Goal: Transaction & Acquisition: Purchase product/service

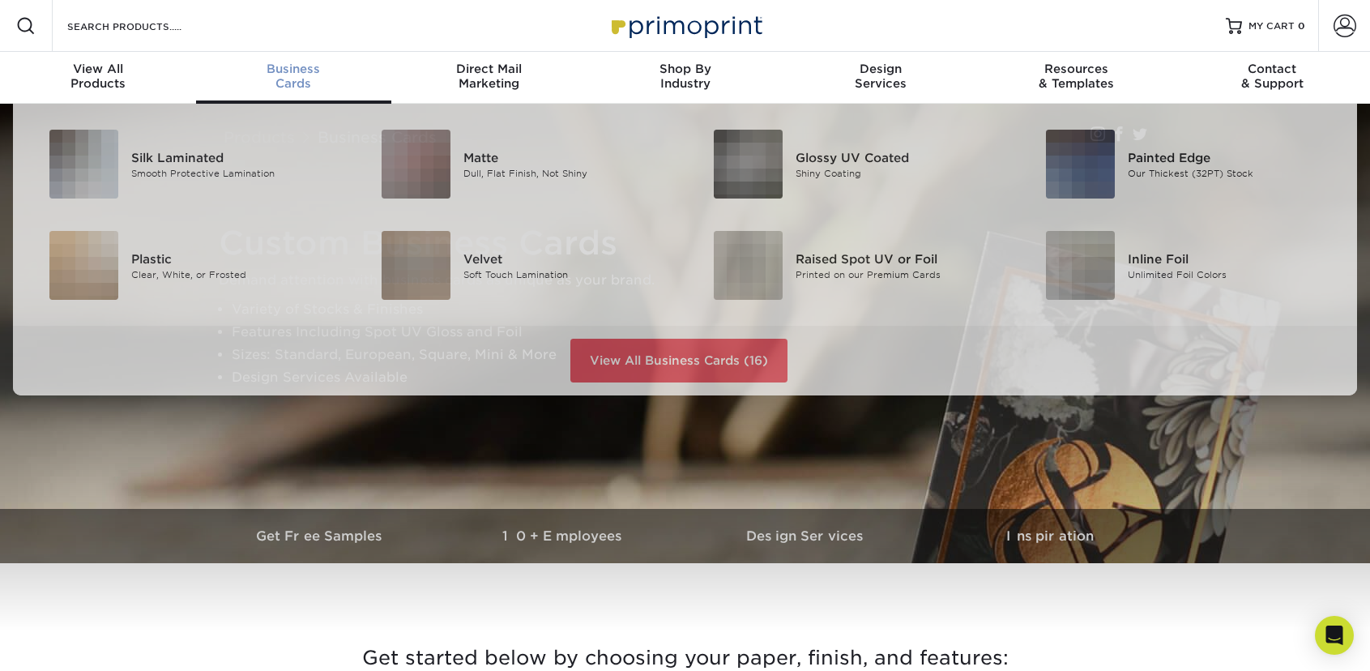
click at [298, 78] on div "Business Cards" at bounding box center [294, 76] width 196 height 29
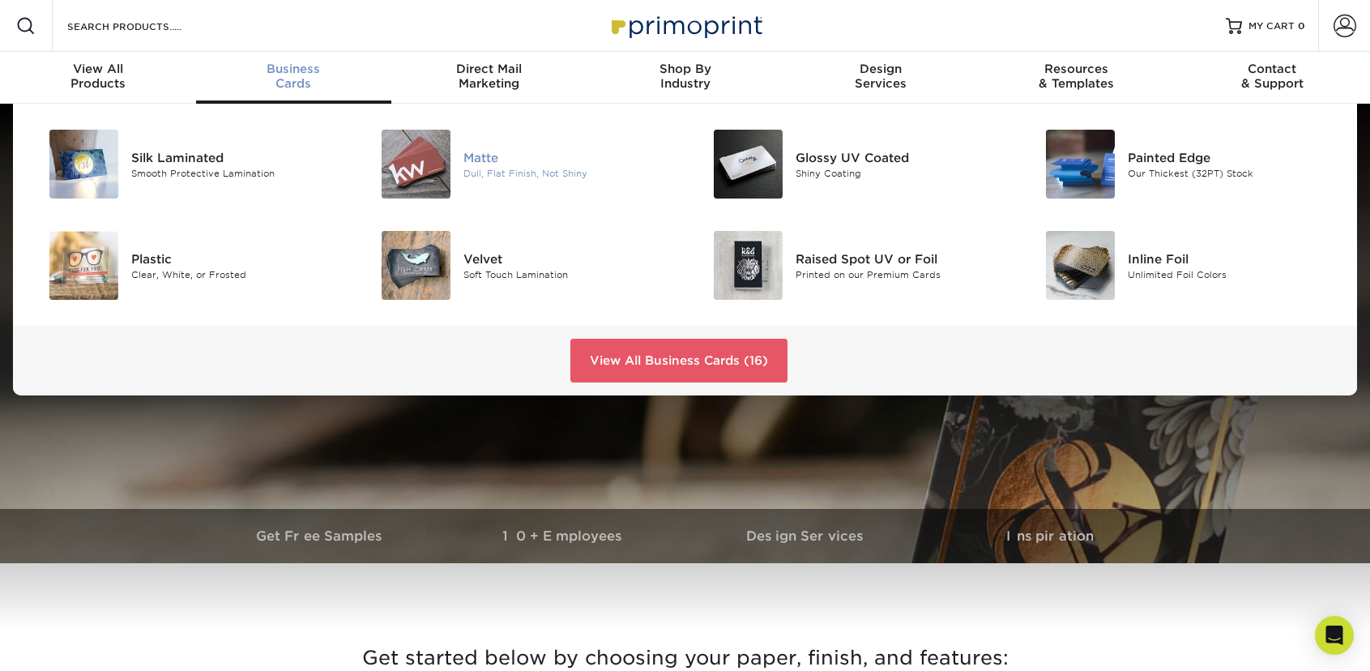
click at [445, 163] on img at bounding box center [416, 164] width 69 height 69
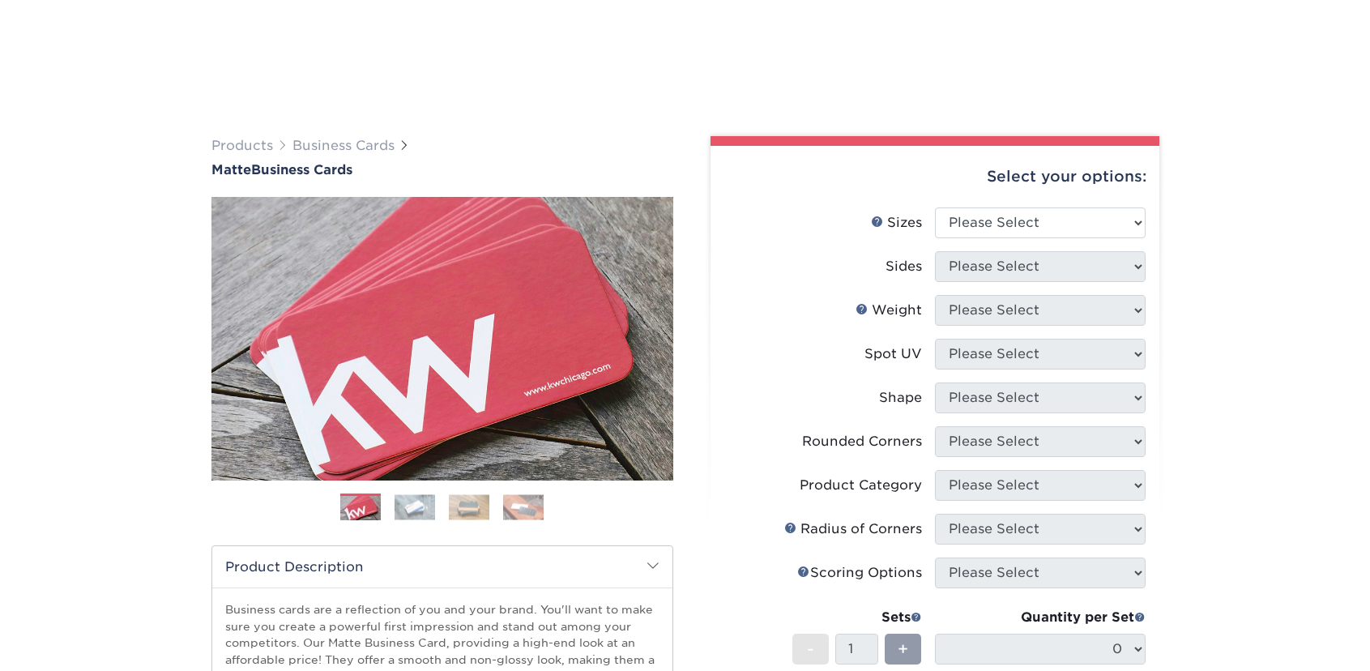
scroll to position [83, 0]
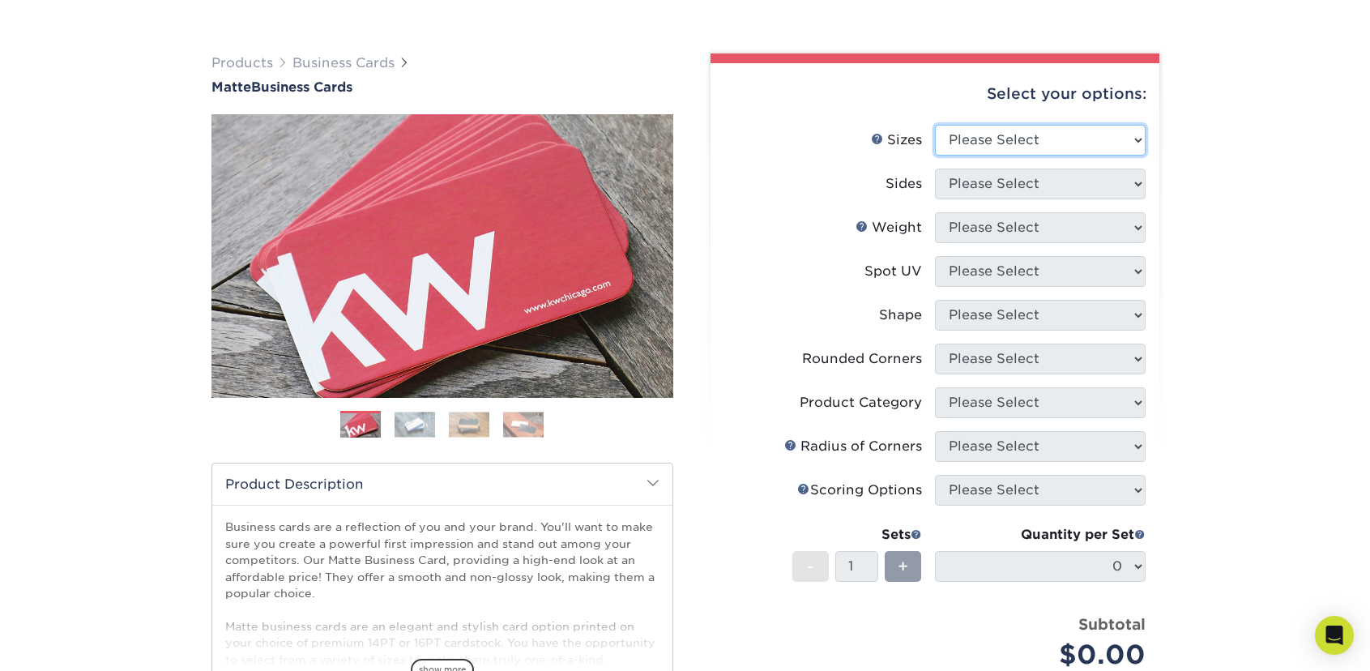
click at [935, 125] on select "Please Select 1.5" x 3.5" - Mini 1.75" x 3.5" - Mini 2" x 2" - Square 2" x 3" -…" at bounding box center [1040, 140] width 211 height 31
select select "1.50x3.50"
click option "1.5" x 3.5" - Mini" at bounding box center [0, 0] width 0 height 0
click at [935, 169] on select "Please Select Print Both Sides Print Front Only" at bounding box center [1040, 184] width 211 height 31
select select "32d3c223-f82c-492b-b915-ba065a00862f"
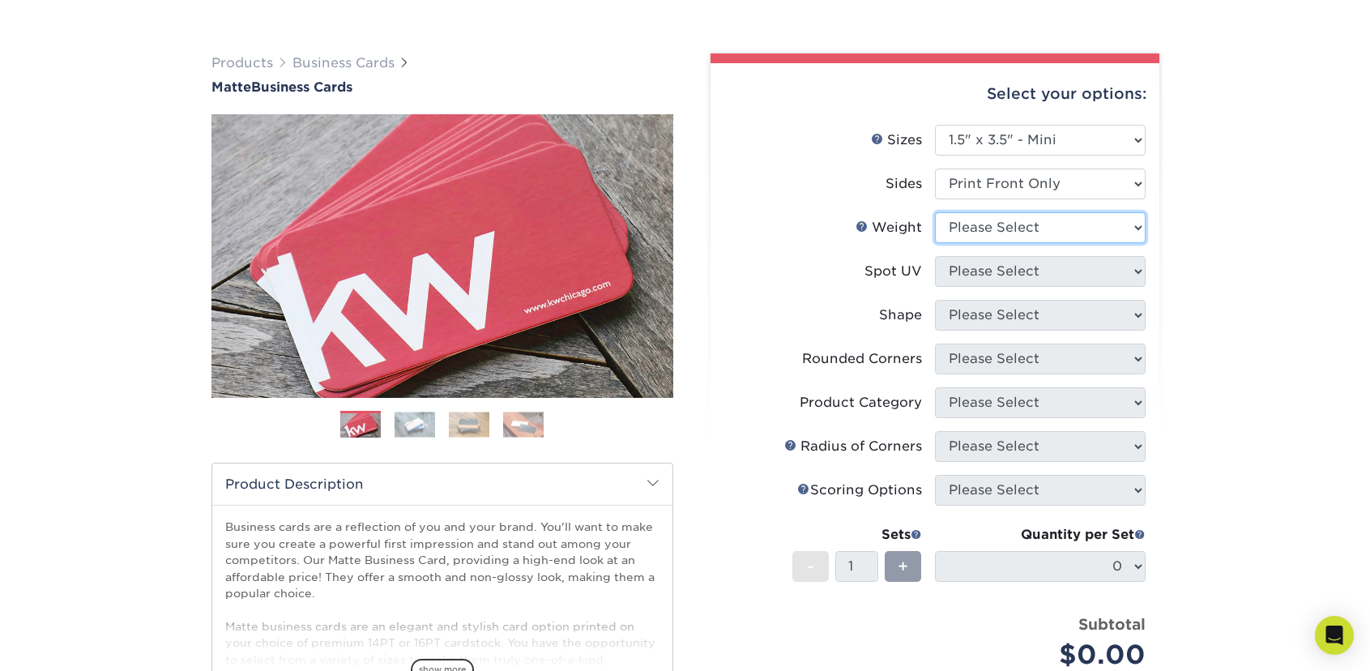
click at [935, 212] on select "Please Select 16PT 14PT" at bounding box center [1040, 227] width 211 height 31
select select "14PT"
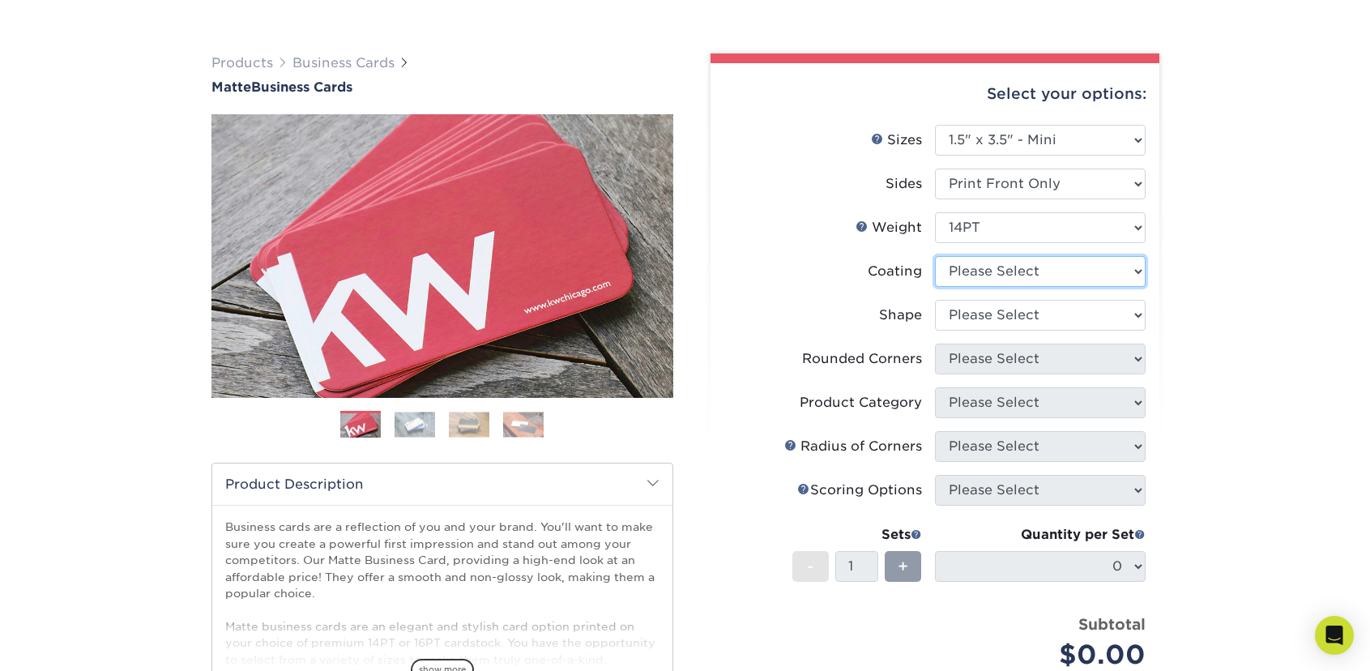
click at [935, 256] on select at bounding box center [1040, 271] width 211 height 31
select select "121bb7b5-3b4d-429f-bd8d-bbf80e953313"
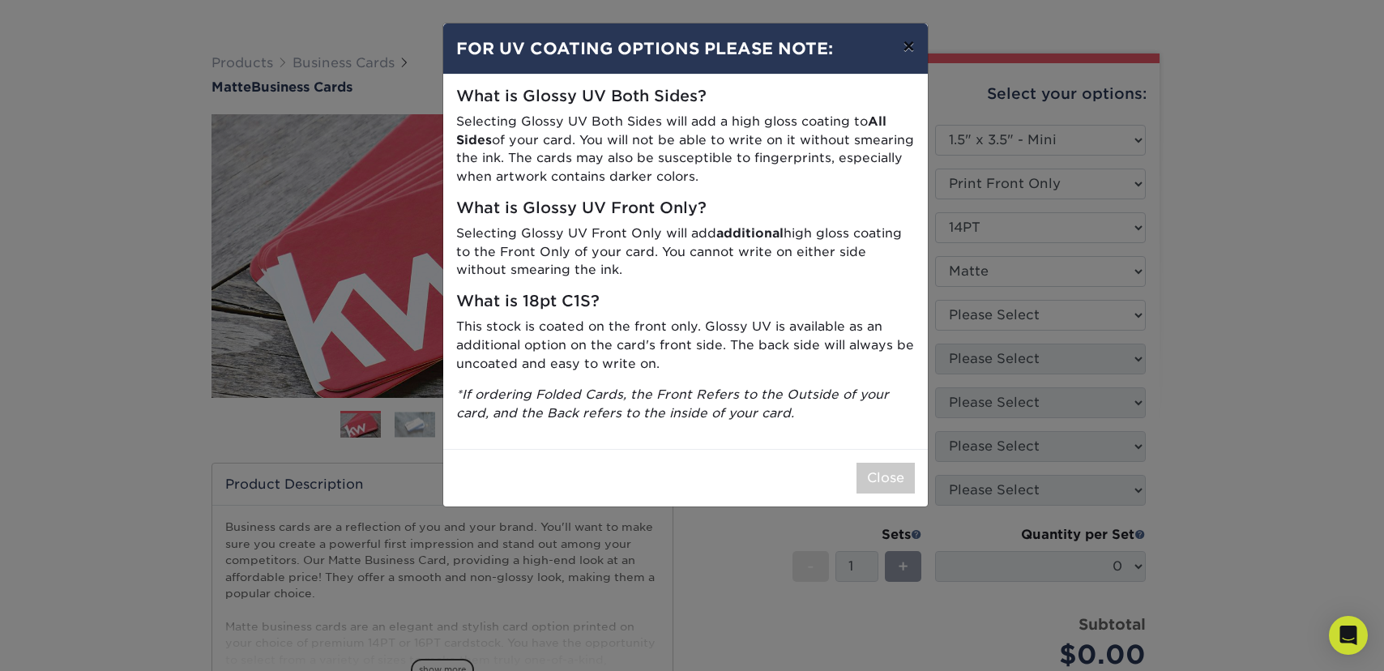
click at [910, 49] on button "×" at bounding box center [908, 45] width 37 height 45
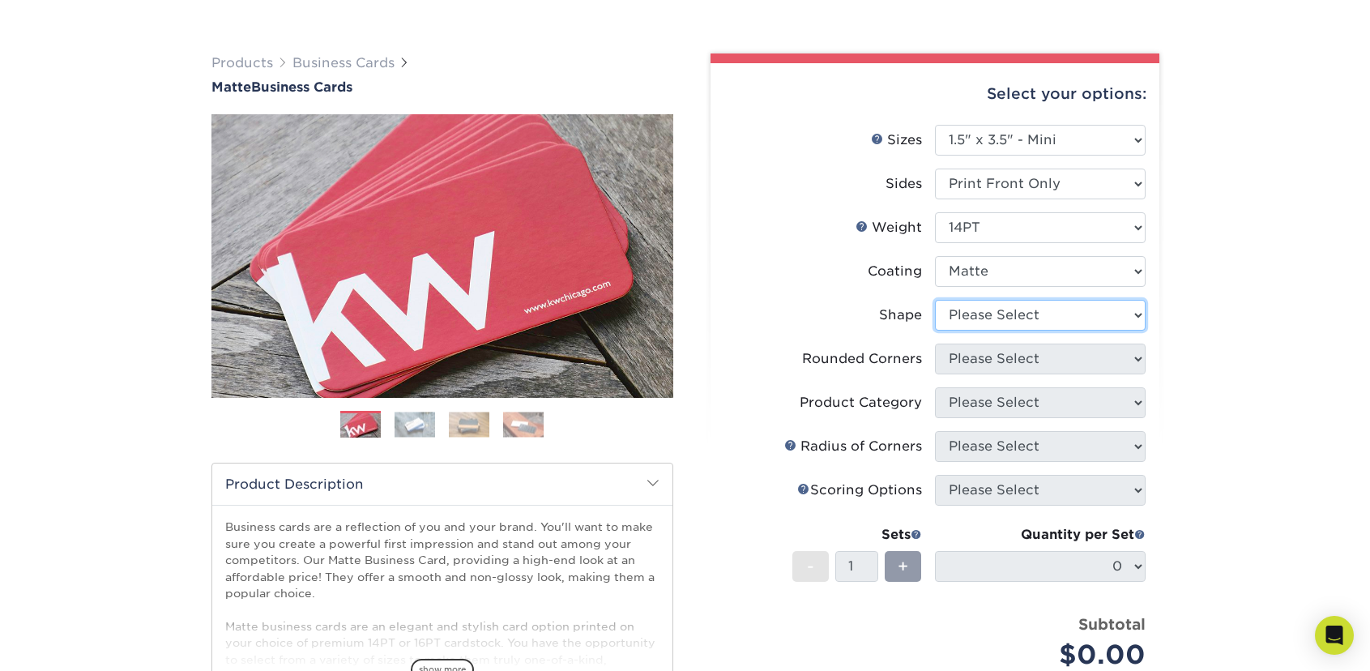
click at [935, 300] on select "Please Select Standard" at bounding box center [1040, 315] width 211 height 31
select select "standard"
click at [935, 344] on select "Please Select Yes - Round 2 Corners Yes - Round 4 Corners No" at bounding box center [1040, 359] width 211 height 31
select select "7672df9e-0e0a-464d-8e1f-920c575e4da3"
click option "Yes - Round 4 Corners" at bounding box center [0, 0] width 0 height 0
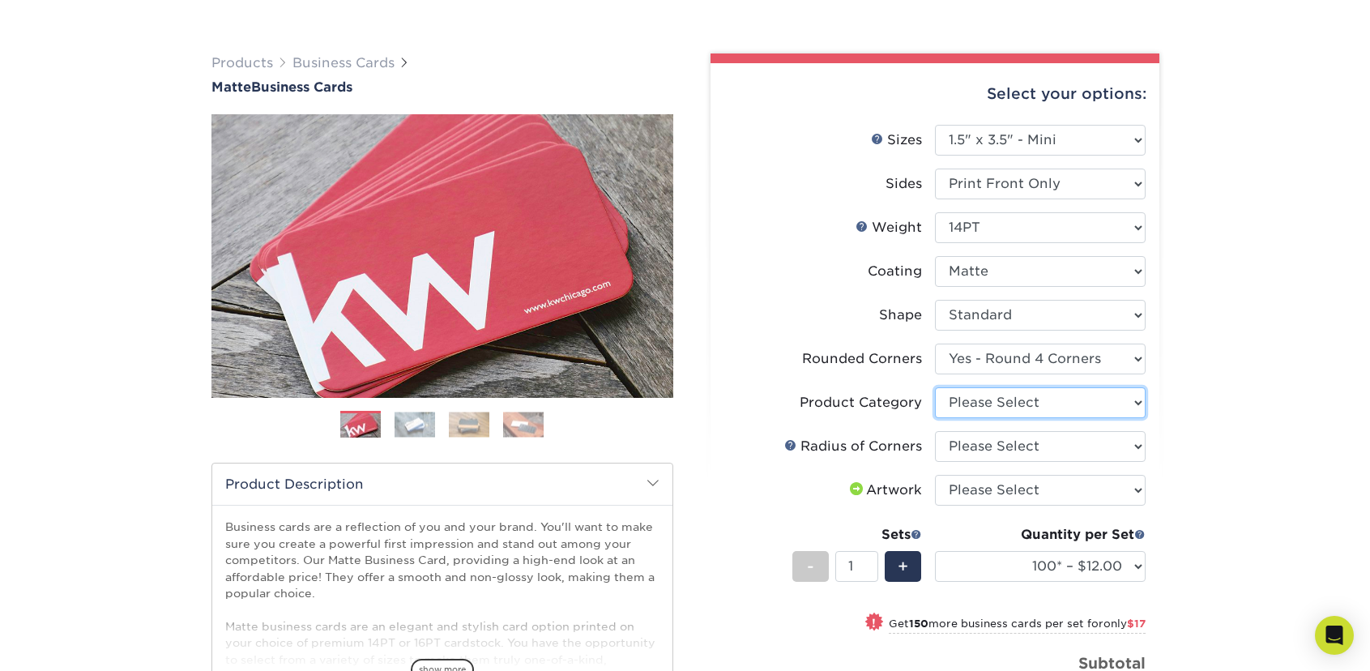
click at [935, 387] on select "Please Select Business Cards" at bounding box center [1040, 402] width 211 height 31
select select "3b5148f1-0588-4f88-a218-97bcfdce65c1"
click option "Business Cards" at bounding box center [0, 0] width 0 height 0
click at [935, 431] on select "Please Select Rounded 1/8" Rounded 1/4"" at bounding box center [1040, 446] width 211 height 31
select select "589680c7-ee9a-431b-9d12-d7aeb1386a97"
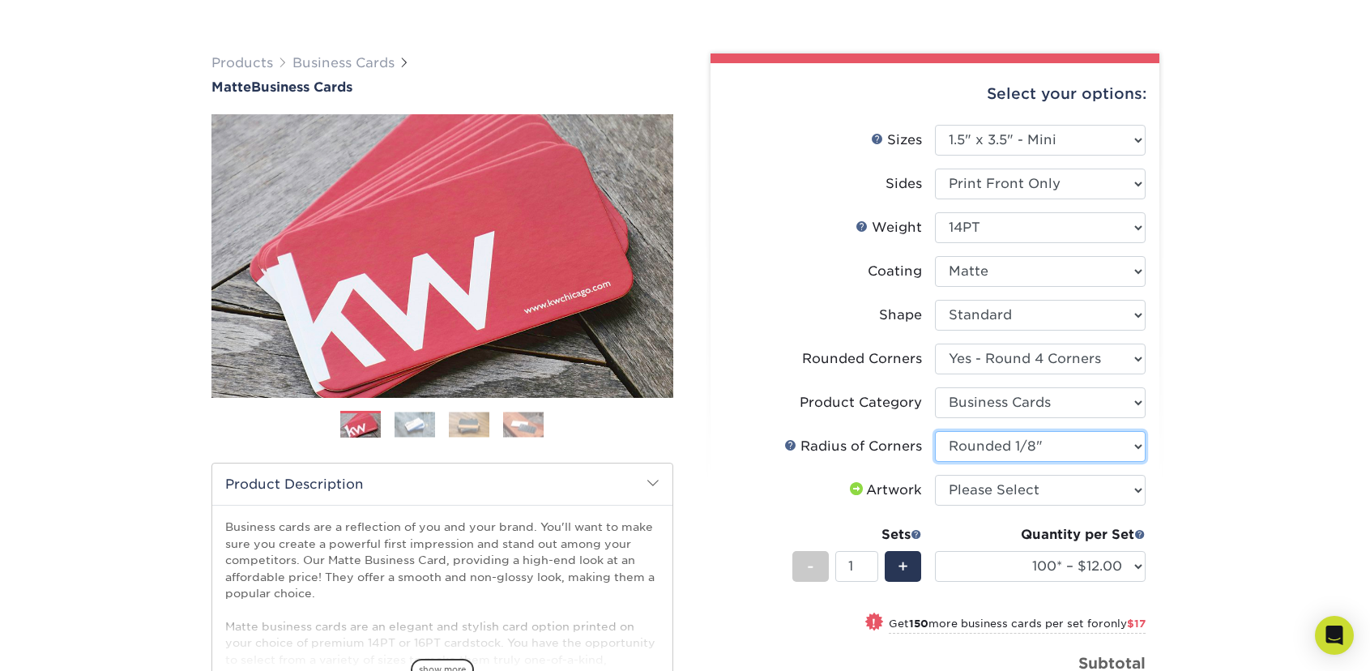
click option "Rounded 1/8"" at bounding box center [0, 0] width 0 height 0
click at [935, 475] on select "Please Select I will upload files I need a design - $100" at bounding box center [1040, 490] width 211 height 31
select select "upload"
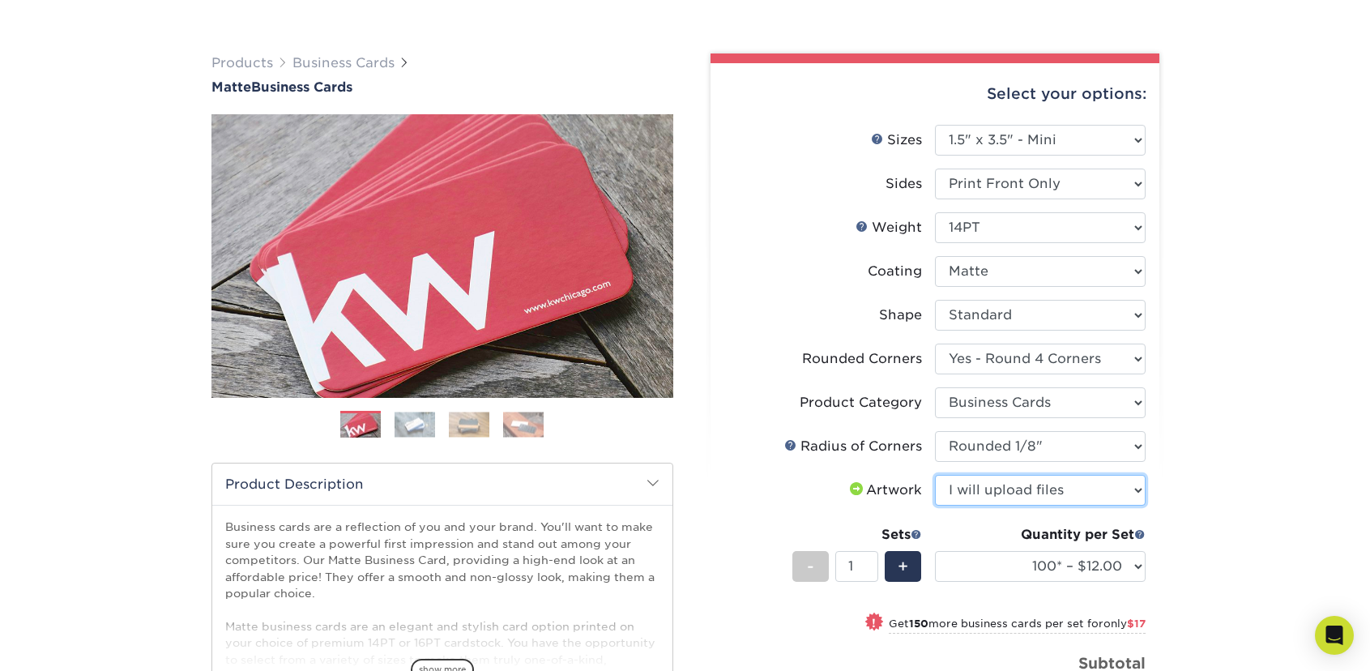
click option "I will upload files" at bounding box center [0, 0] width 0 height 0
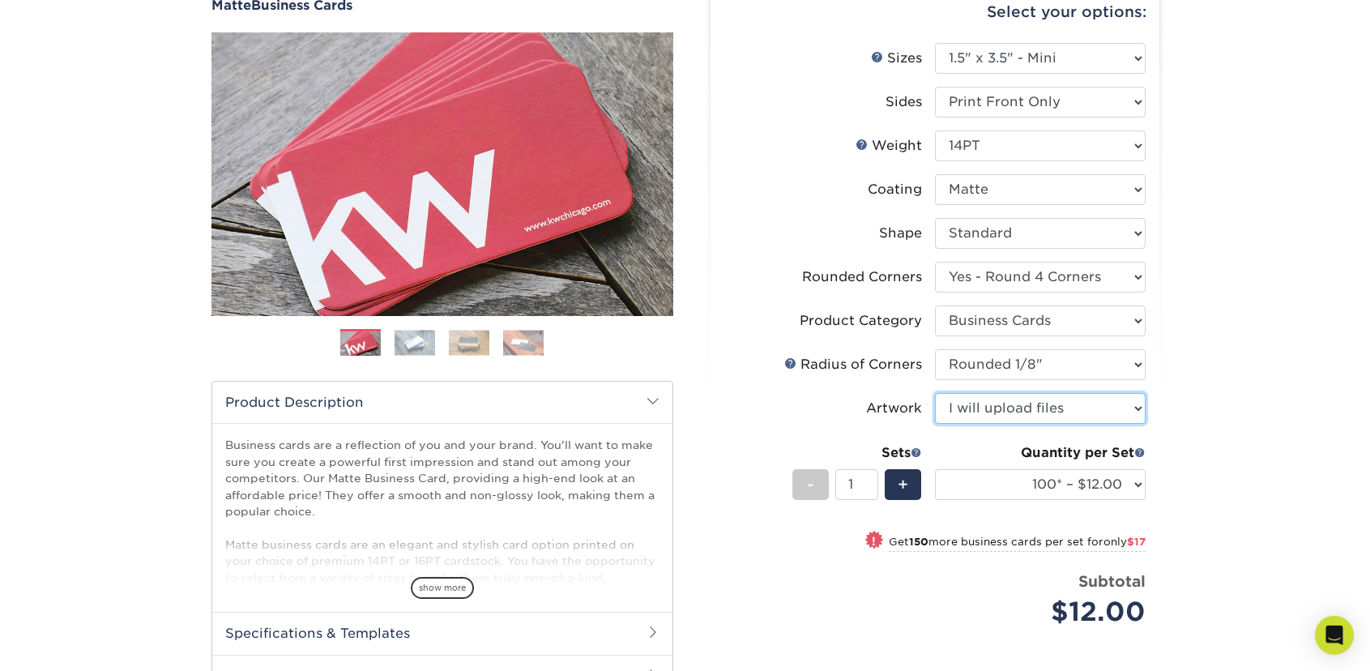
scroll to position [165, 0]
click at [868, 481] on input "2" at bounding box center [856, 483] width 43 height 31
click at [868, 481] on input "3" at bounding box center [856, 483] width 43 height 31
click at [868, 481] on input "4" at bounding box center [856, 483] width 43 height 31
click at [868, 481] on input "5" at bounding box center [856, 483] width 43 height 31
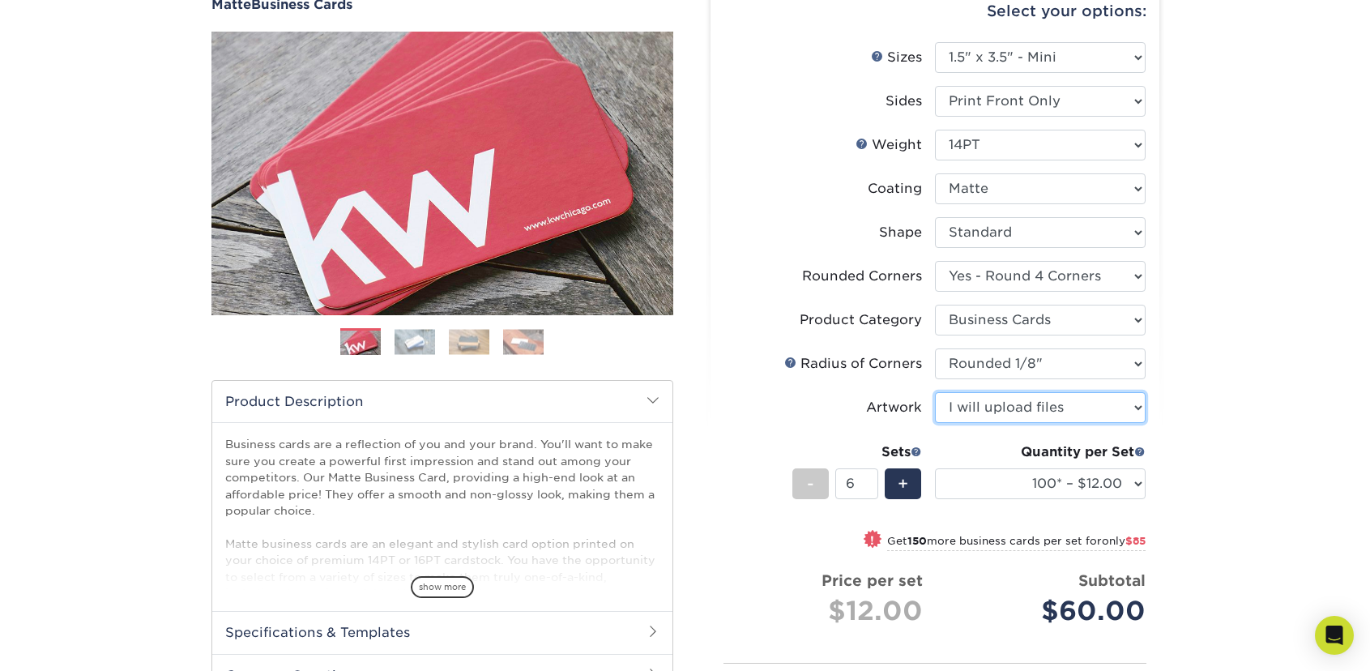
click at [868, 481] on input "6" at bounding box center [856, 483] width 43 height 31
click at [868, 481] on input "7" at bounding box center [856, 483] width 43 height 31
click at [868, 481] on input "8" at bounding box center [856, 483] width 43 height 31
click at [868, 481] on input "9" at bounding box center [856, 483] width 43 height 31
click at [868, 481] on input "10" at bounding box center [856, 483] width 43 height 31
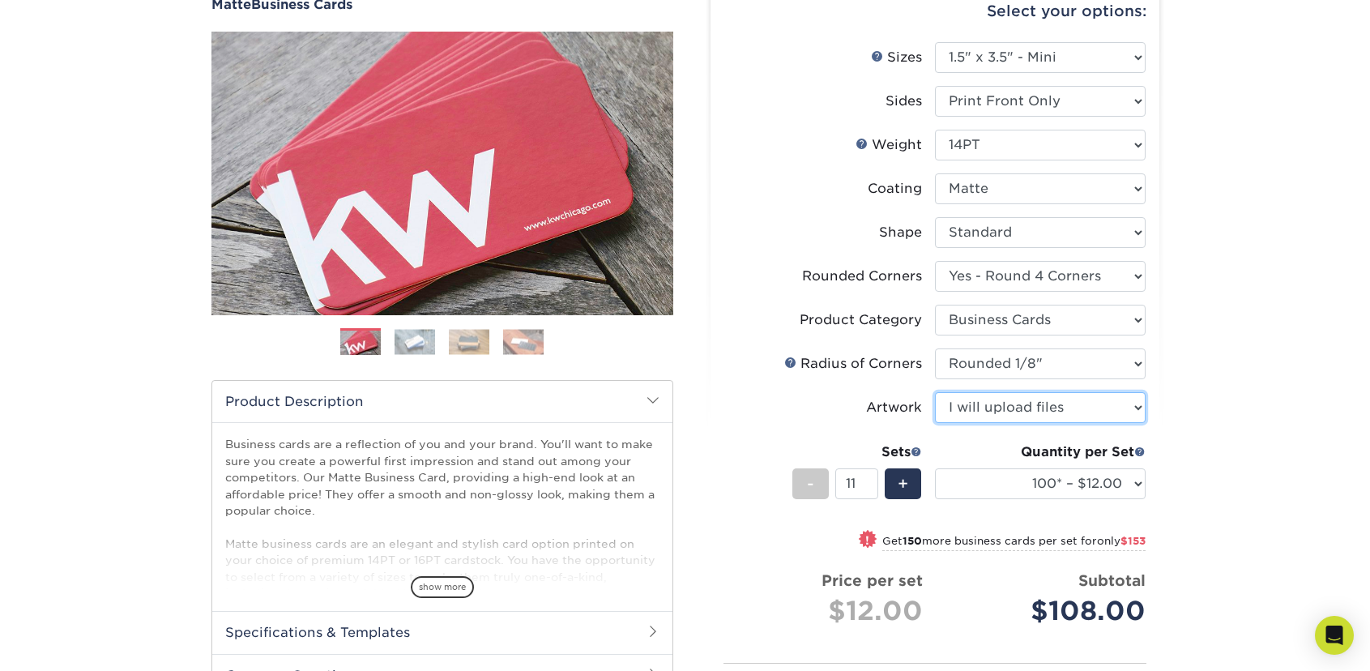
click at [868, 481] on input "11" at bounding box center [856, 483] width 43 height 31
click at [868, 481] on input "12" at bounding box center [856, 483] width 43 height 31
click at [868, 481] on input "13" at bounding box center [856, 483] width 43 height 31
click at [868, 481] on input "14" at bounding box center [856, 483] width 43 height 31
click at [868, 481] on input "15" at bounding box center [856, 483] width 43 height 31
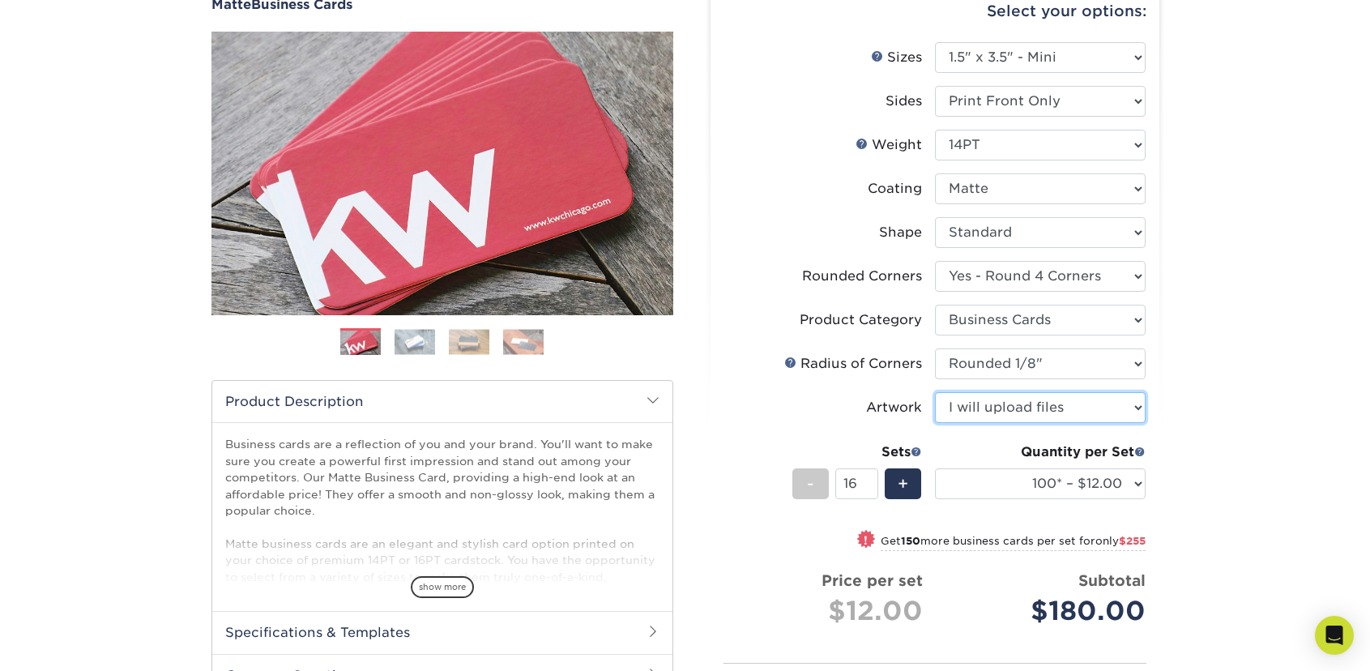
click at [868, 481] on input "16" at bounding box center [856, 483] width 43 height 31
click at [868, 481] on input "17" at bounding box center [856, 483] width 43 height 31
click at [868, 481] on input "18" at bounding box center [856, 483] width 43 height 31
click at [868, 481] on input "19" at bounding box center [856, 483] width 43 height 31
click at [868, 481] on input "20" at bounding box center [856, 483] width 43 height 31
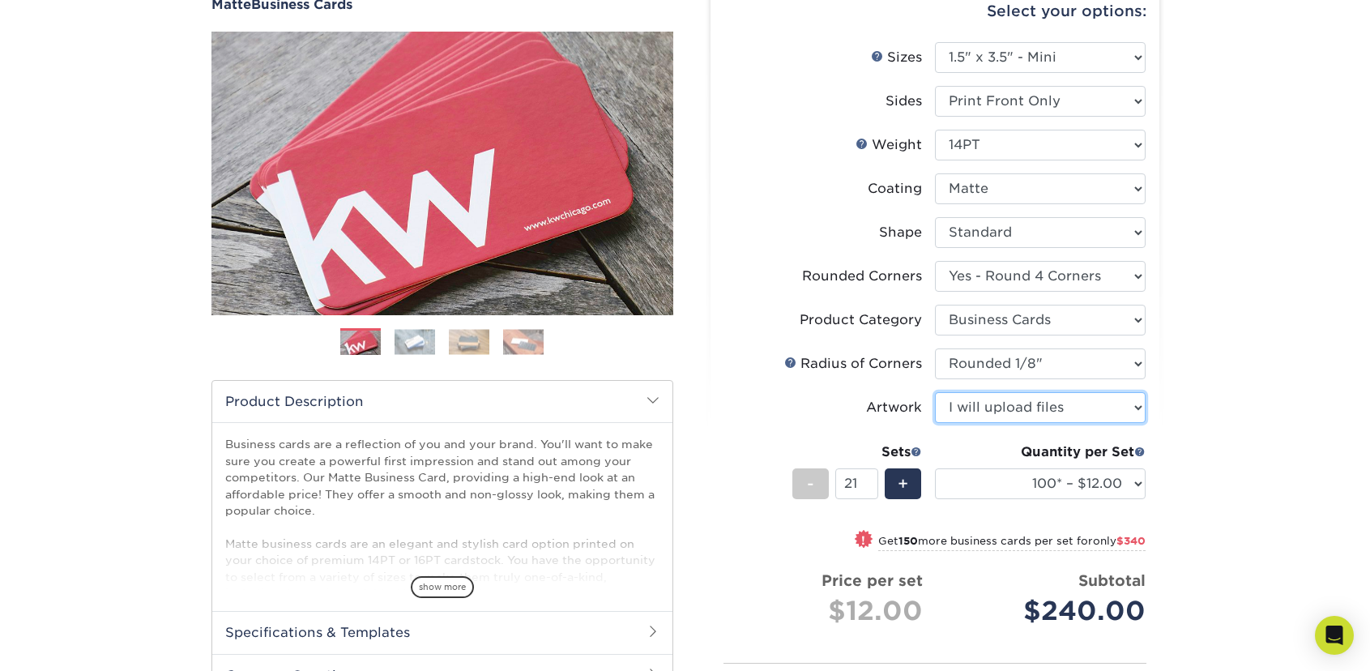
click at [868, 481] on input "21" at bounding box center [856, 483] width 43 height 31
click at [868, 481] on input "22" at bounding box center [856, 483] width 43 height 31
click at [868, 481] on input "23" at bounding box center [856, 483] width 43 height 31
click at [868, 481] on input "24" at bounding box center [856, 483] width 43 height 31
click at [868, 481] on input "25" at bounding box center [856, 483] width 43 height 31
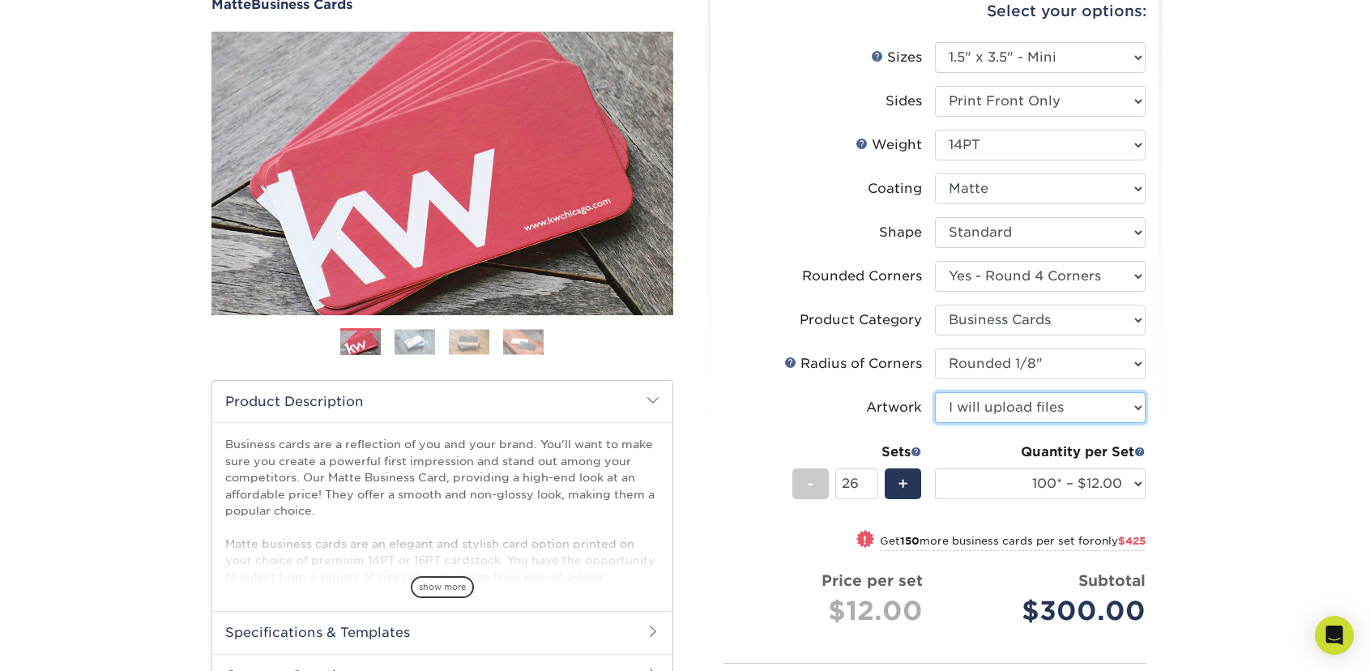
click at [868, 481] on input "26" at bounding box center [856, 483] width 43 height 31
click at [868, 481] on input "27" at bounding box center [856, 483] width 43 height 31
click at [868, 481] on input "28" at bounding box center [856, 483] width 43 height 31
click at [868, 481] on input "29" at bounding box center [856, 483] width 43 height 31
click at [868, 481] on input "30" at bounding box center [856, 483] width 43 height 31
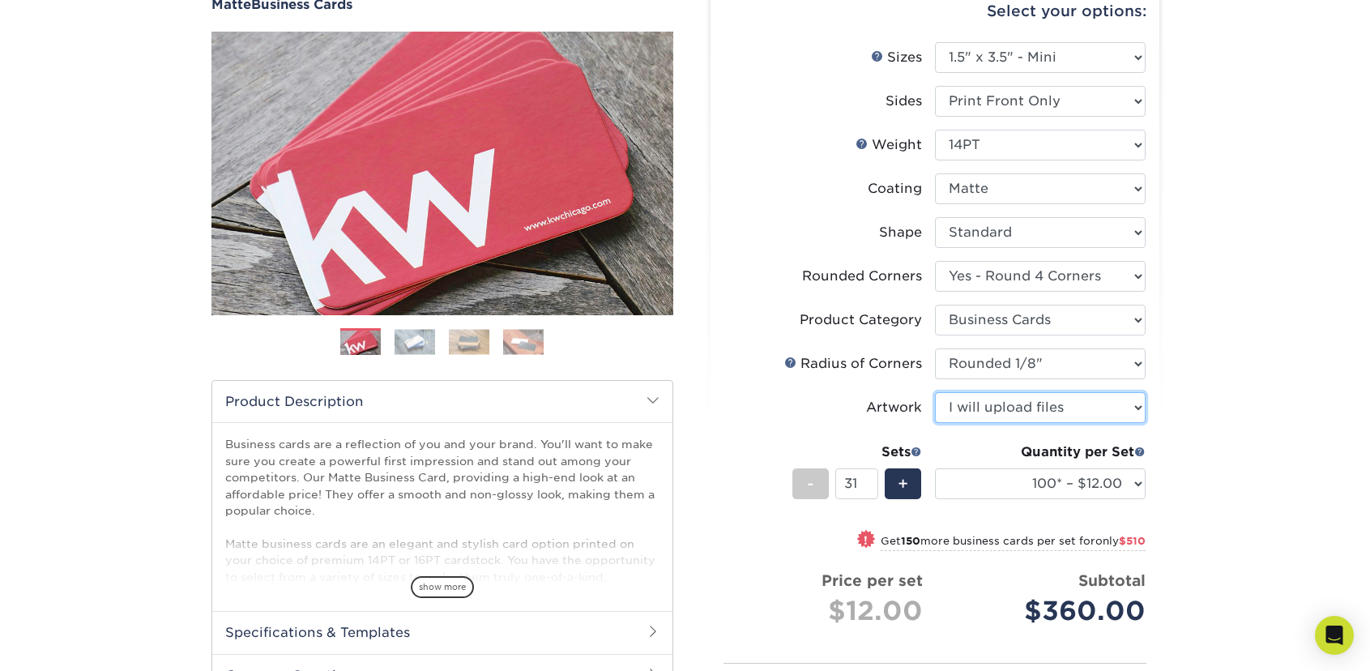
click at [868, 481] on input "31" at bounding box center [856, 483] width 43 height 31
click at [868, 481] on input "32" at bounding box center [856, 483] width 43 height 31
click at [868, 481] on input "33" at bounding box center [856, 483] width 43 height 31
click at [868, 481] on input "34" at bounding box center [856, 483] width 43 height 31
click at [868, 481] on input "35" at bounding box center [856, 483] width 43 height 31
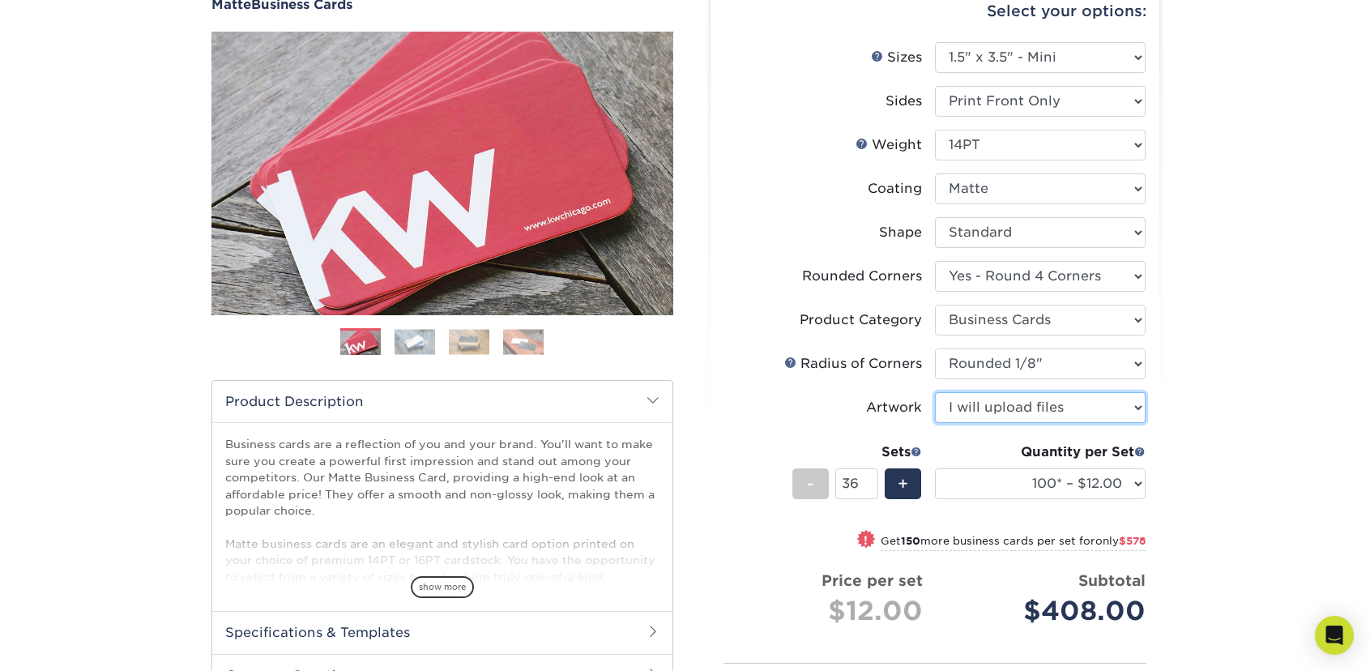
click at [868, 481] on input "36" at bounding box center [856, 483] width 43 height 31
click at [868, 481] on input "37" at bounding box center [856, 483] width 43 height 31
click at [868, 481] on input "38" at bounding box center [856, 483] width 43 height 31
click at [868, 481] on input "39" at bounding box center [856, 483] width 43 height 31
click at [868, 481] on input "40" at bounding box center [856, 483] width 43 height 31
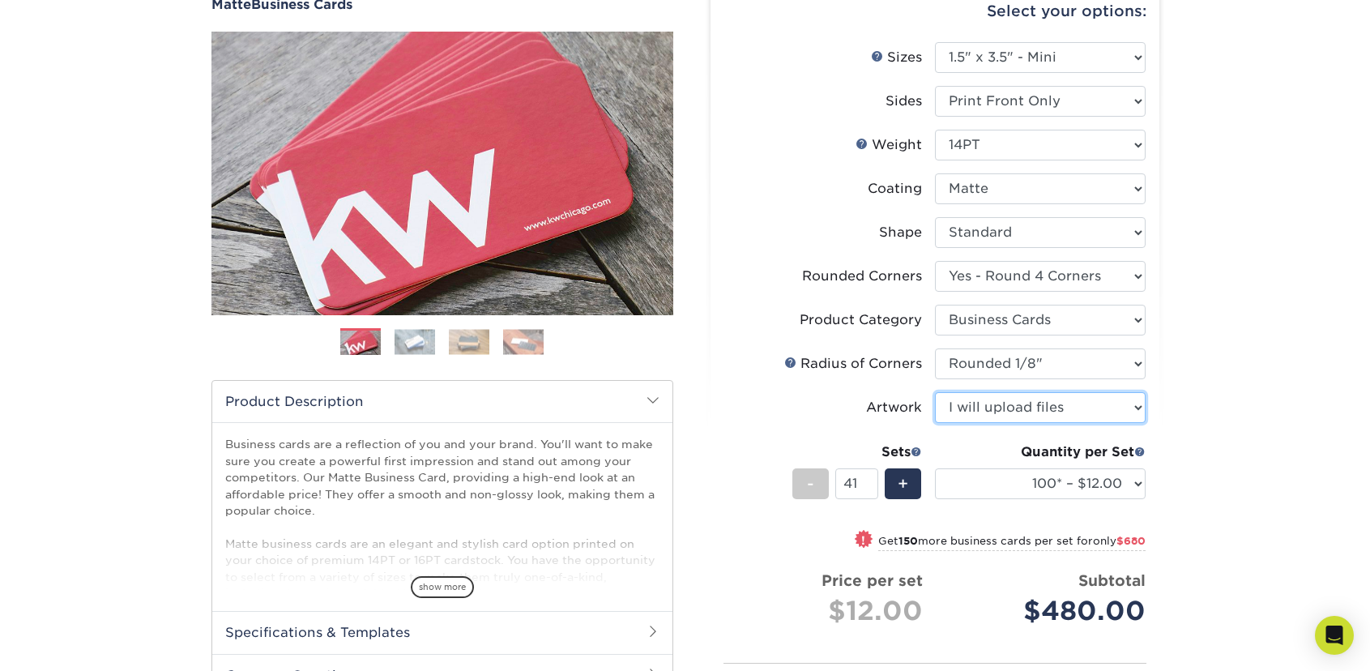
click at [868, 481] on input "41" at bounding box center [856, 483] width 43 height 31
click at [868, 481] on input "42" at bounding box center [856, 483] width 43 height 31
click at [868, 481] on input "43" at bounding box center [856, 483] width 43 height 31
click at [868, 481] on input "44" at bounding box center [856, 483] width 43 height 31
click at [868, 481] on input "45" at bounding box center [856, 483] width 43 height 31
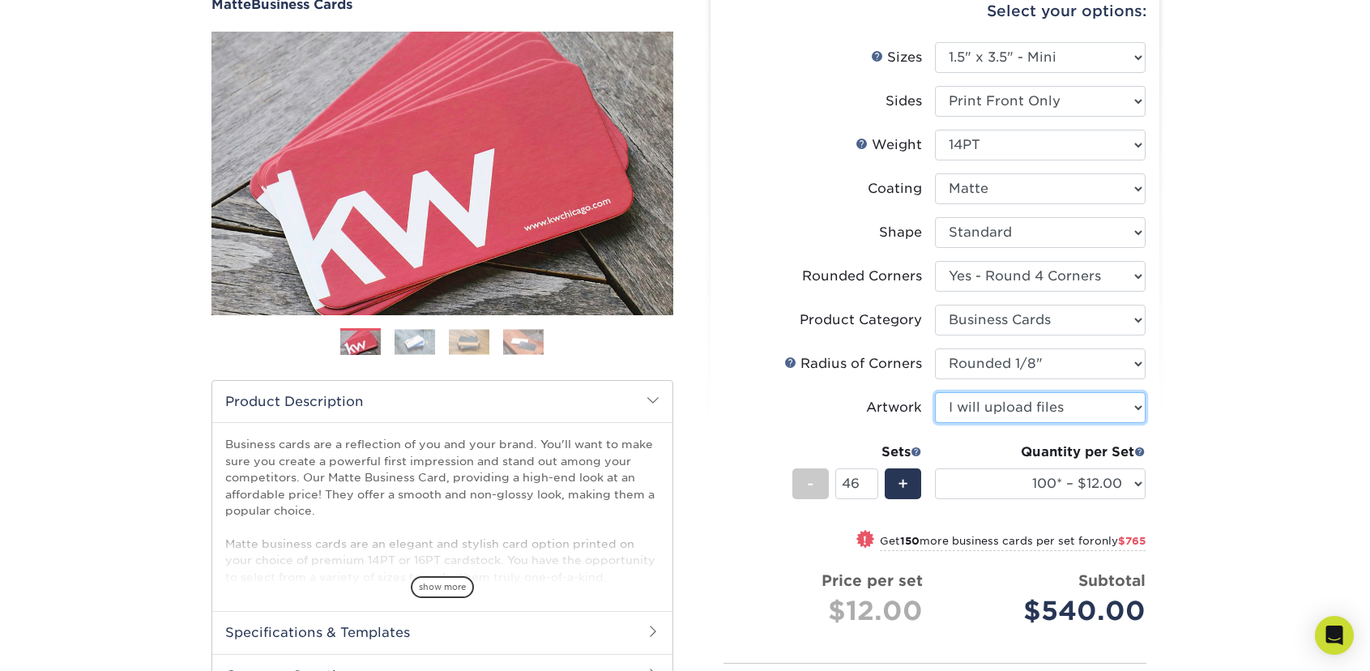
click at [868, 481] on input "46" at bounding box center [856, 483] width 43 height 31
click at [868, 481] on input "47" at bounding box center [856, 483] width 43 height 31
click at [868, 481] on input "48" at bounding box center [856, 483] width 43 height 31
click at [868, 481] on input "49" at bounding box center [856, 483] width 43 height 31
type input "50"
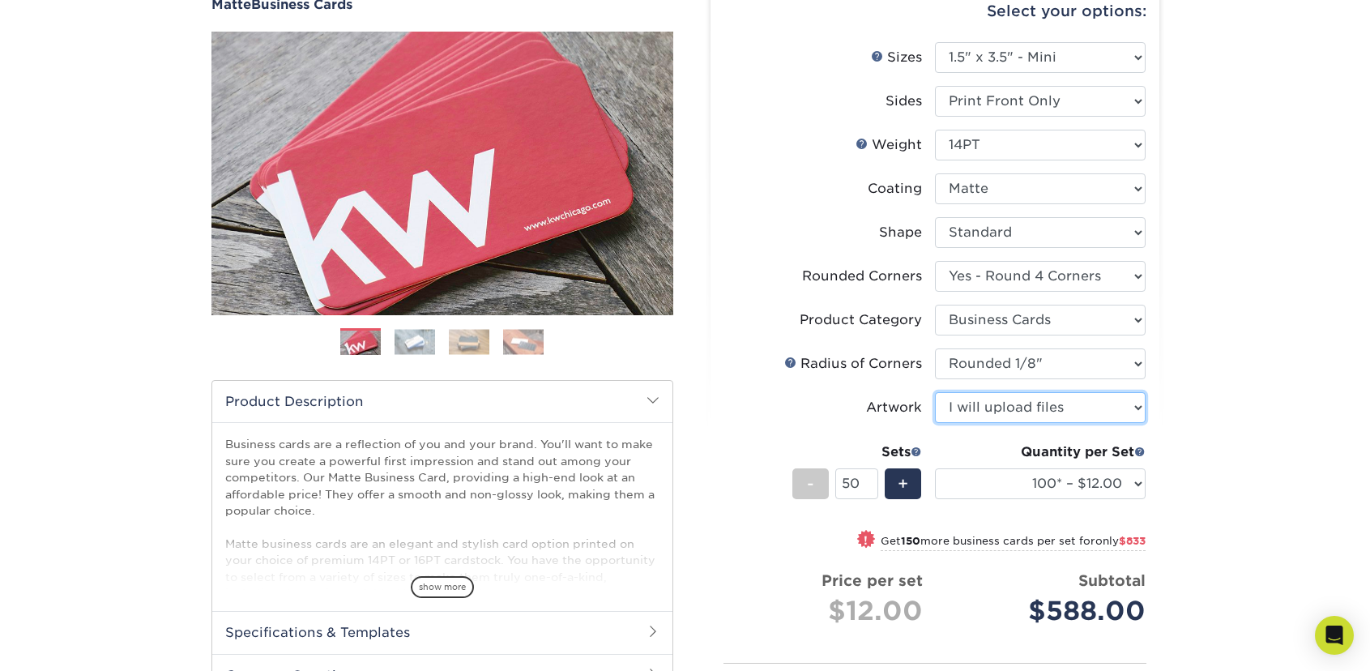
click at [868, 481] on input "50" at bounding box center [856, 483] width 43 height 31
